Goal: Information Seeking & Learning: Learn about a topic

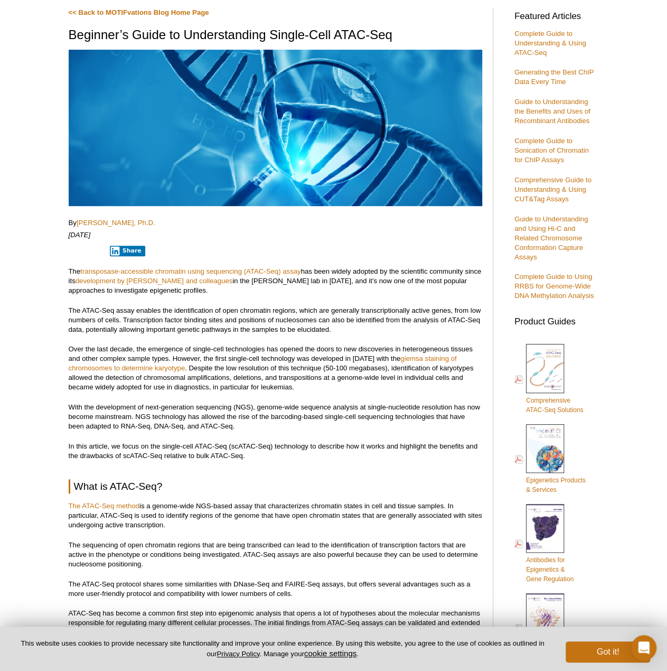
scroll to position [132, 0]
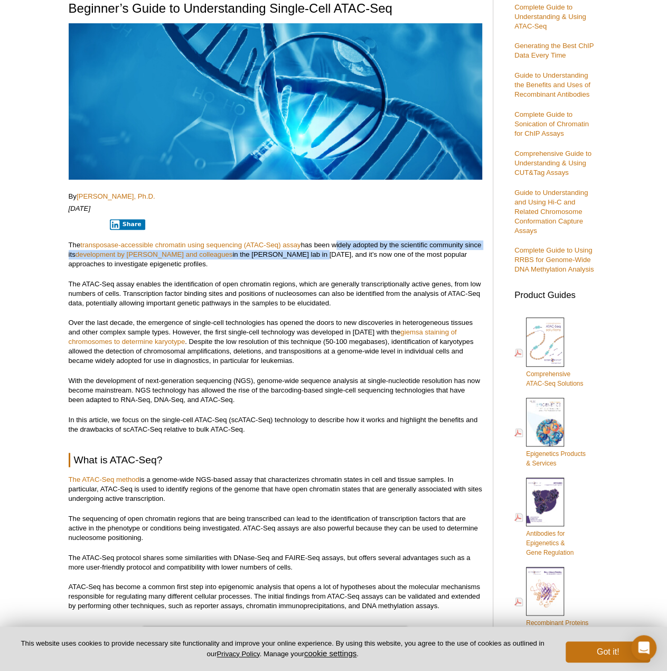
drag, startPoint x: 335, startPoint y: 244, endPoint x: 334, endPoint y: 256, distance: 11.7
click at [334, 256] on p "The transposase-accessible chromatin using sequencing (ATAC-Seq) assay has been…" at bounding box center [276, 254] width 414 height 29
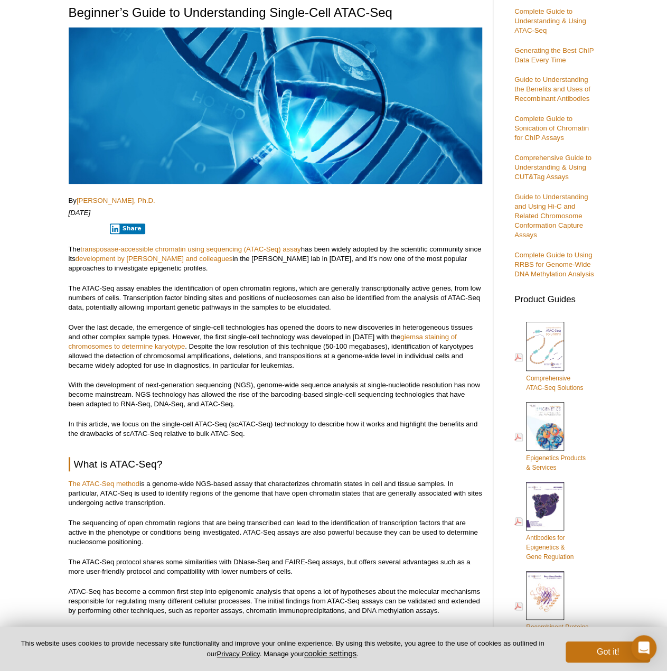
click at [331, 267] on p "The transposase-accessible chromatin using sequencing (ATAC-Seq) assay has been…" at bounding box center [276, 259] width 414 height 29
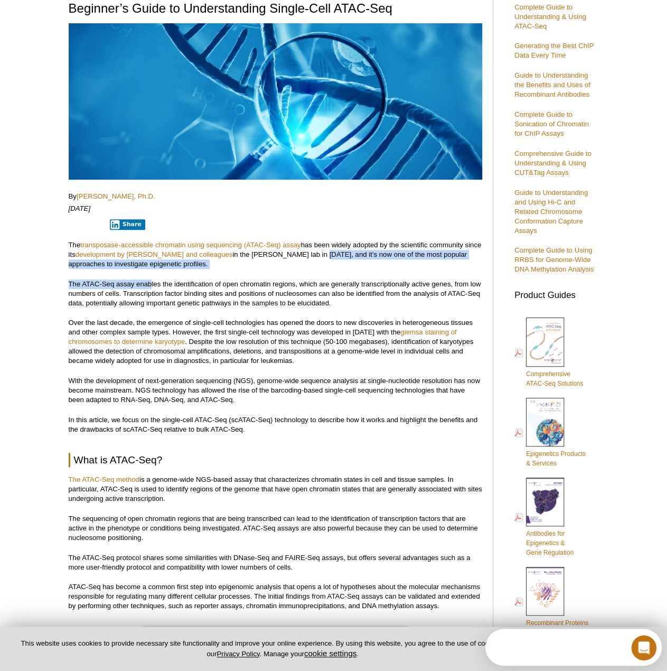
scroll to position [0, 0]
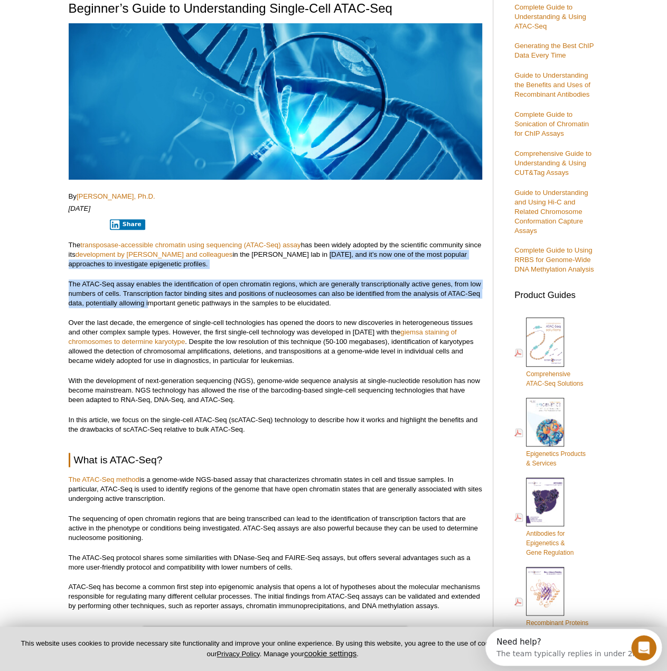
drag, startPoint x: 333, startPoint y: 255, endPoint x: 148, endPoint y: 301, distance: 190.9
click at [148, 301] on p "The ATAC-Seq assay enables the identification of open chromatin regions, which …" at bounding box center [276, 293] width 414 height 29
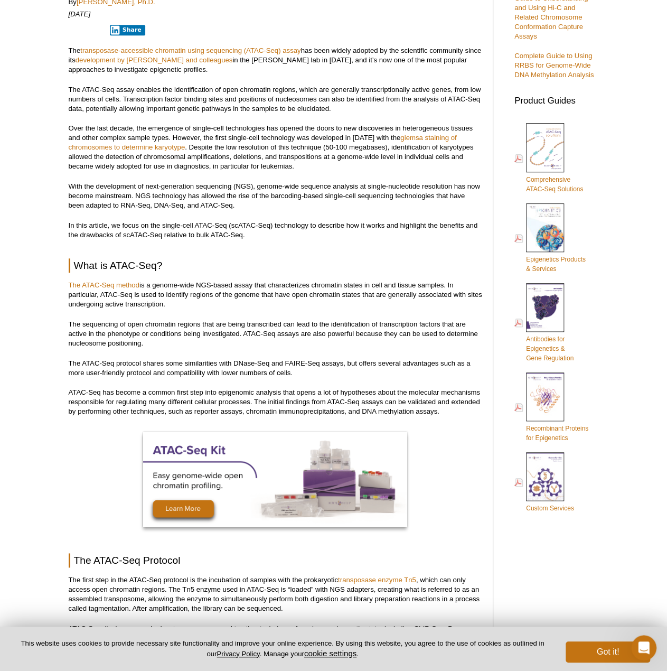
scroll to position [327, 0]
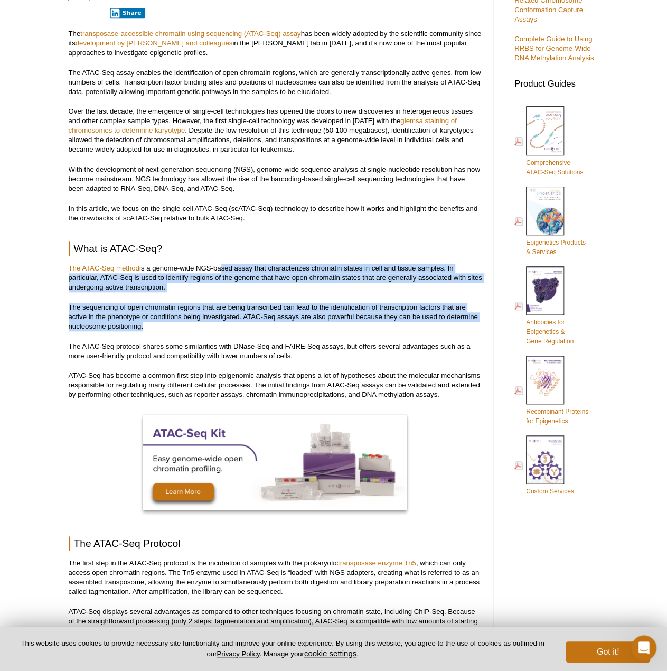
drag, startPoint x: 219, startPoint y: 263, endPoint x: 210, endPoint y: 322, distance: 59.3
click at [210, 322] on p "The sequencing of open chromatin regions that are being transcribed can lead to…" at bounding box center [276, 317] width 414 height 29
click at [209, 322] on p "The sequencing of open chromatin regions that are being transcribed can lead to…" at bounding box center [276, 317] width 414 height 29
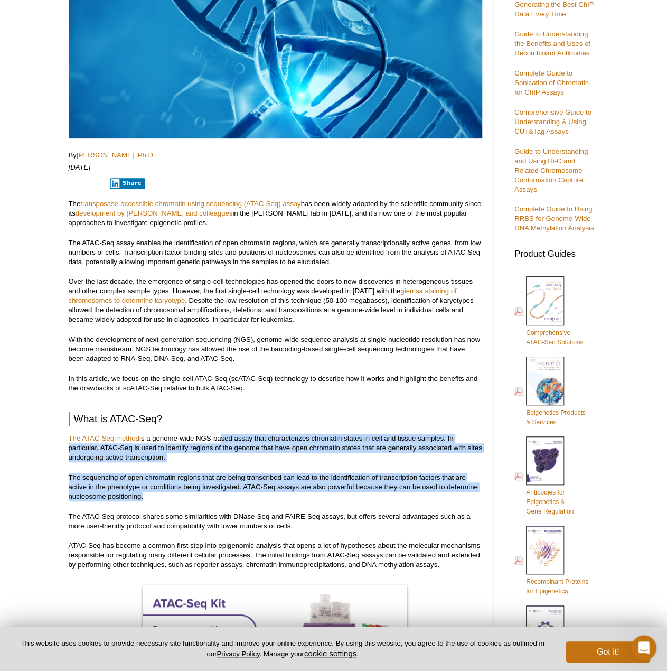
scroll to position [0, 0]
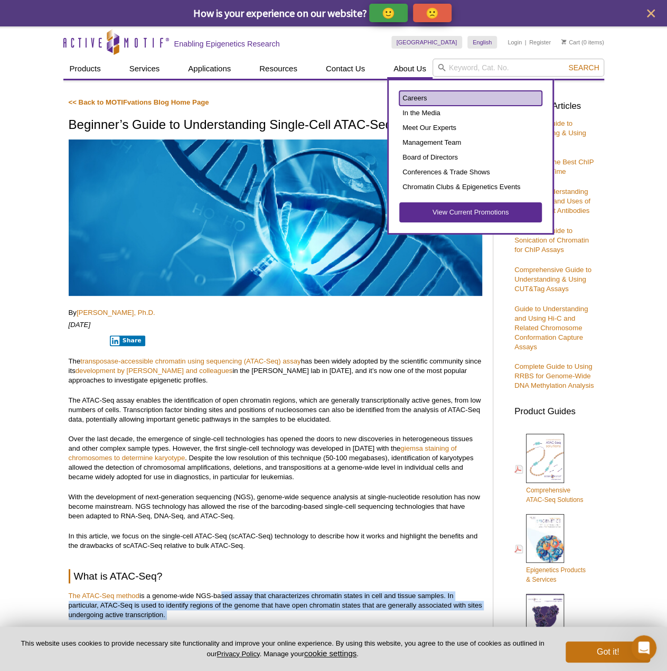
click at [411, 97] on link "Careers" at bounding box center [470, 98] width 143 height 15
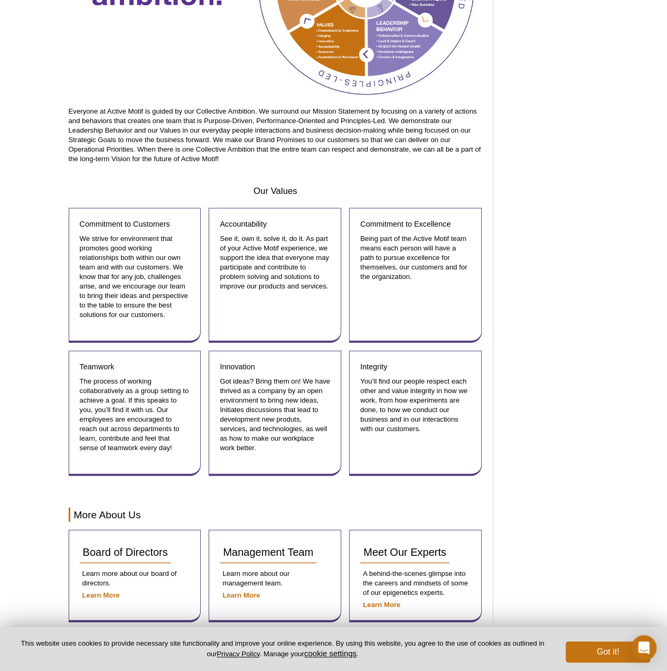
scroll to position [996, 0]
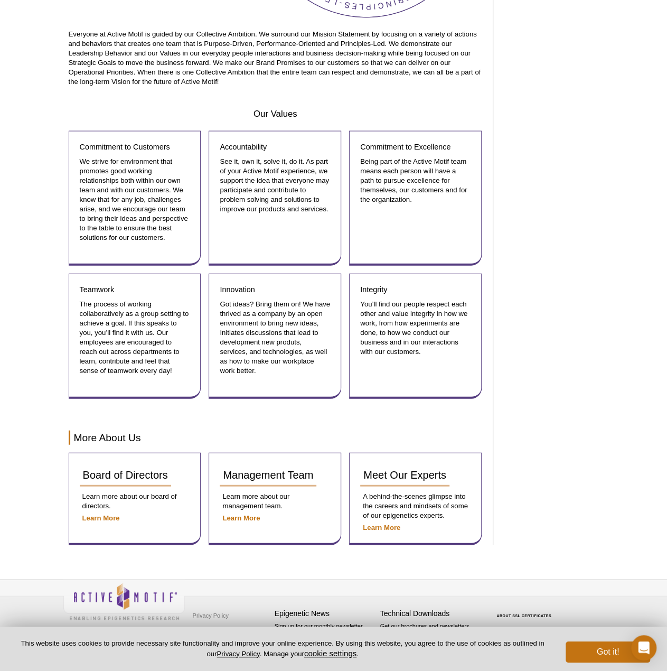
drag, startPoint x: 59, startPoint y: 199, endPoint x: 40, endPoint y: 193, distance: 20.0
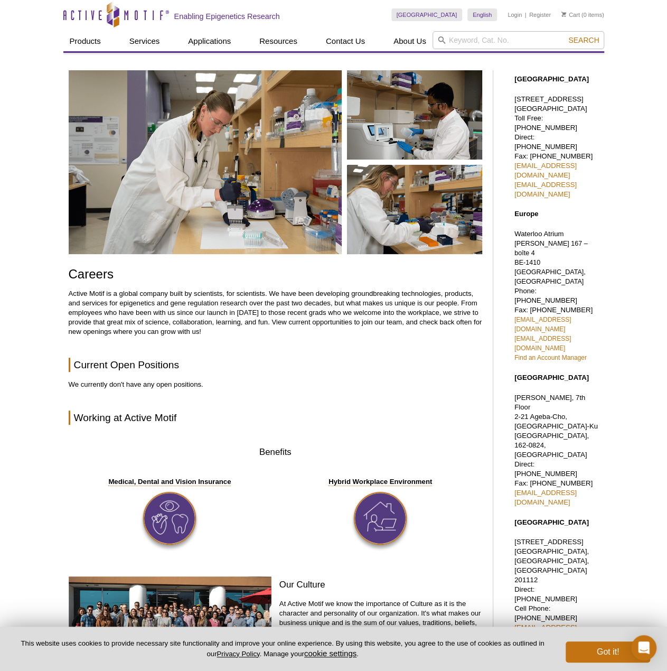
scroll to position [0, 0]
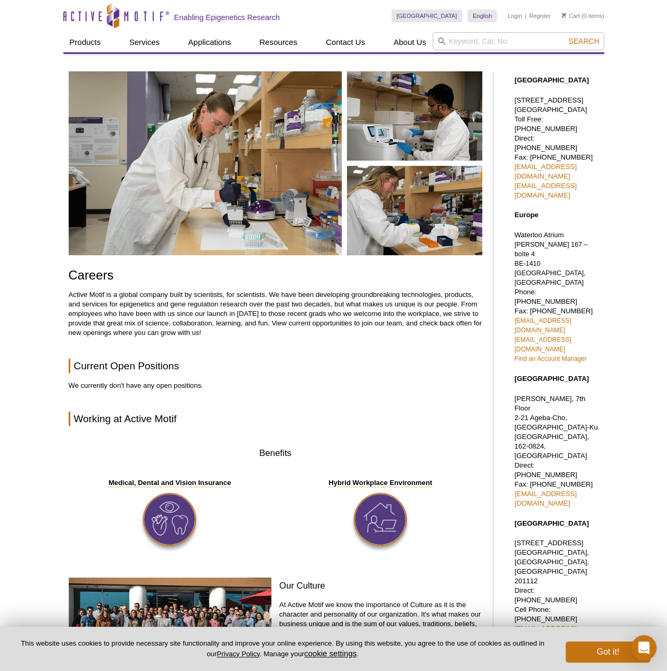
click at [245, 160] on img at bounding box center [276, 163] width 414 height 184
click at [613, 658] on button "Got it!" at bounding box center [608, 651] width 85 height 21
